Goal: Check status: Check status

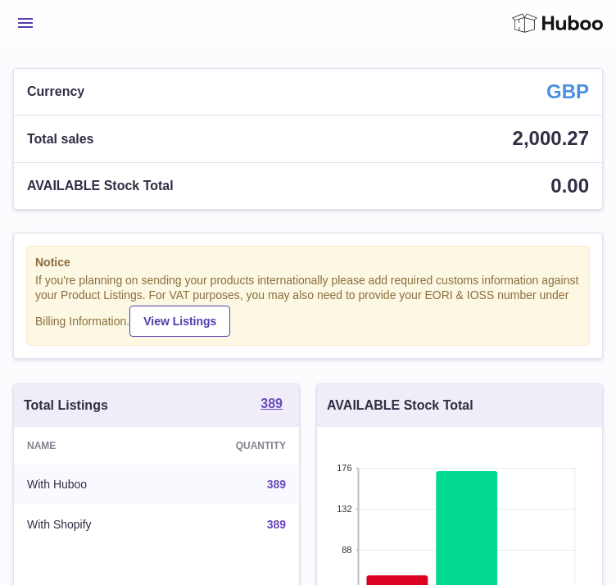
scroll to position [256, 298]
click at [13, 39] on button "Menu" at bounding box center [25, 23] width 25 height 33
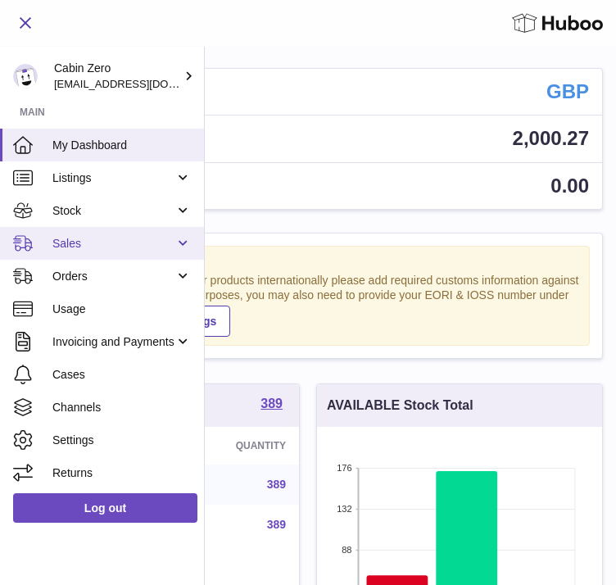
click at [108, 252] on span "Sales" at bounding box center [113, 244] width 122 height 16
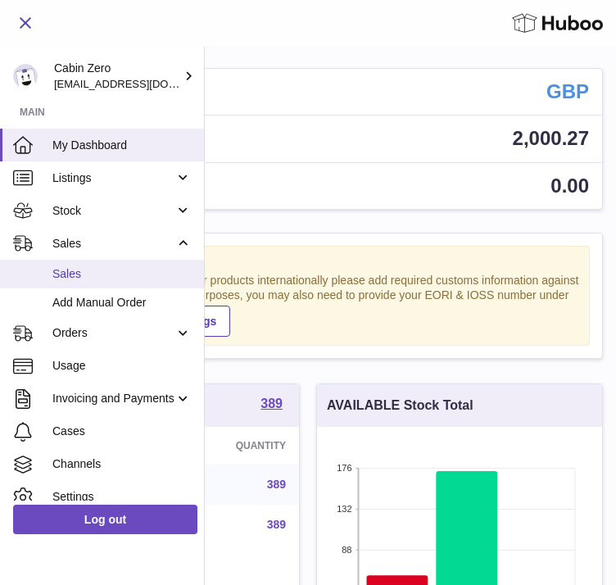
click at [109, 282] on span "Sales" at bounding box center [121, 274] width 139 height 16
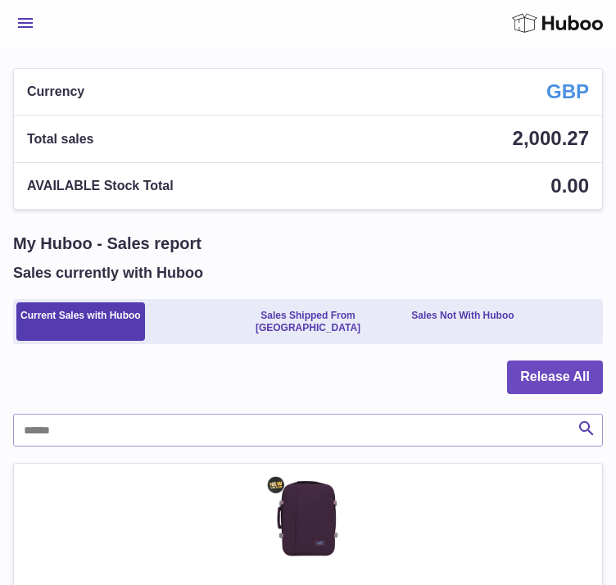
click at [255, 299] on ul "Current Sales with Huboo Sales Shipped From Huboo Sales Not With Huboo" at bounding box center [308, 321] width 590 height 45
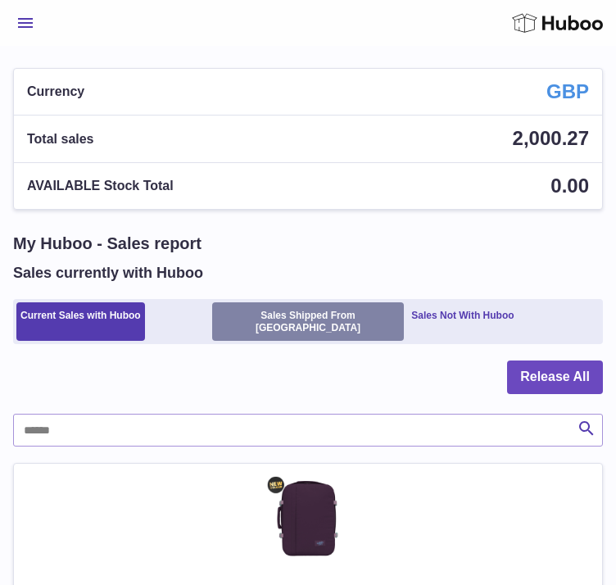
click at [259, 302] on link "Sales Shipped From [GEOGRAPHIC_DATA]" at bounding box center [308, 321] width 193 height 39
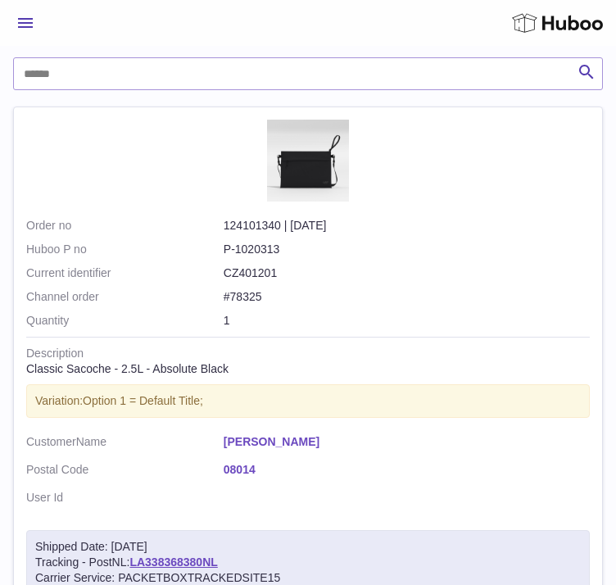
scroll to position [655, 157]
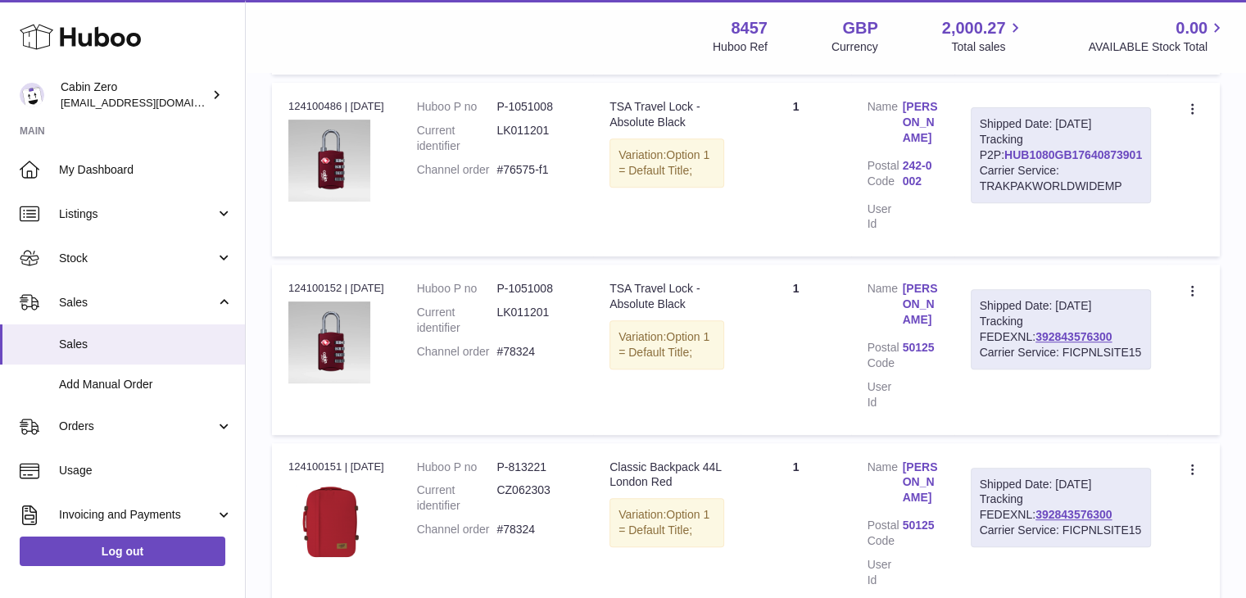
scroll to position [669, 0]
